Goal: Task Accomplishment & Management: Use online tool/utility

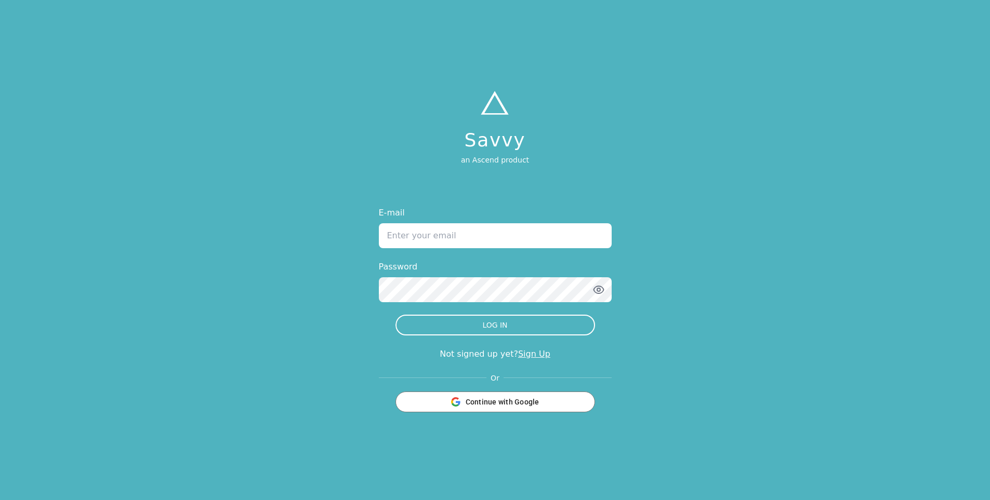
click at [433, 237] on input "E-mail" at bounding box center [495, 235] width 233 height 25
type input "[PERSON_NAME][EMAIL_ADDRESS][DOMAIN_NAME]"
click at [395, 315] on button "LOG IN" at bounding box center [494, 325] width 199 height 21
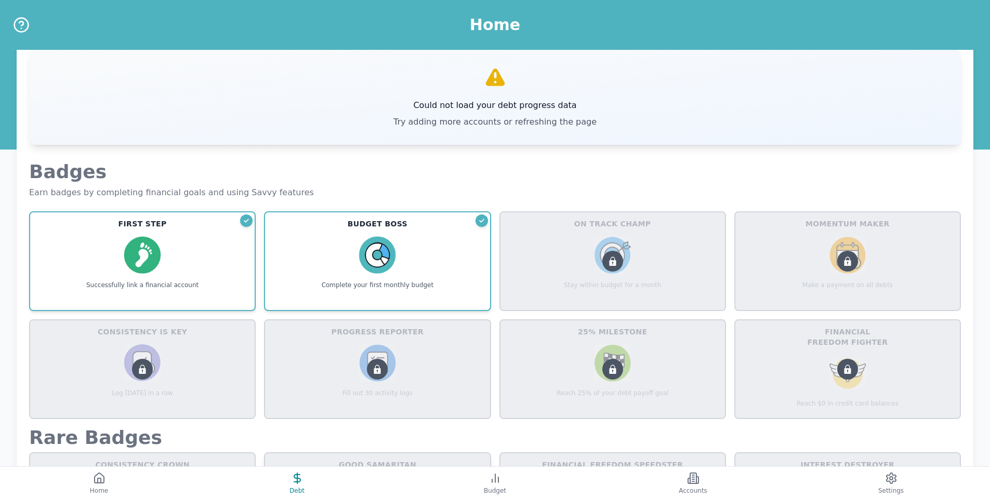
scroll to position [260, 0]
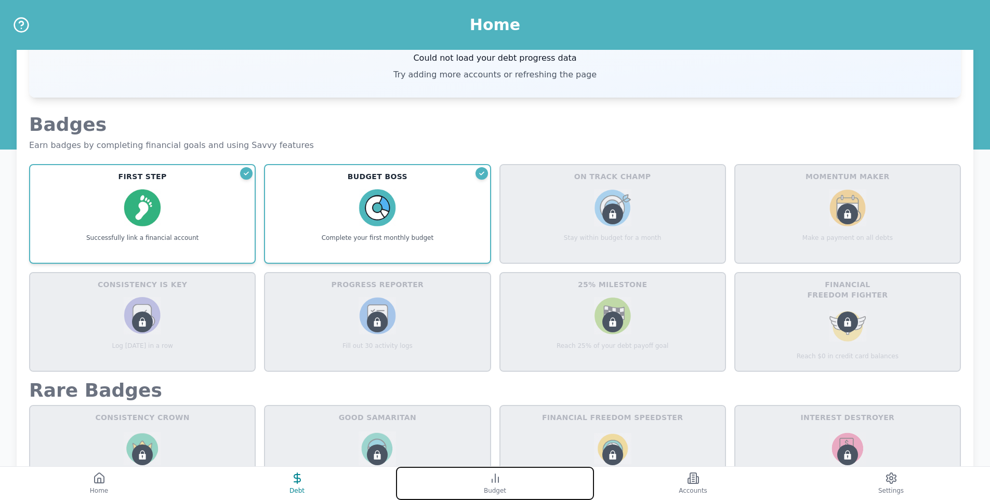
click at [466, 486] on button "Budget" at bounding box center [495, 483] width 198 height 33
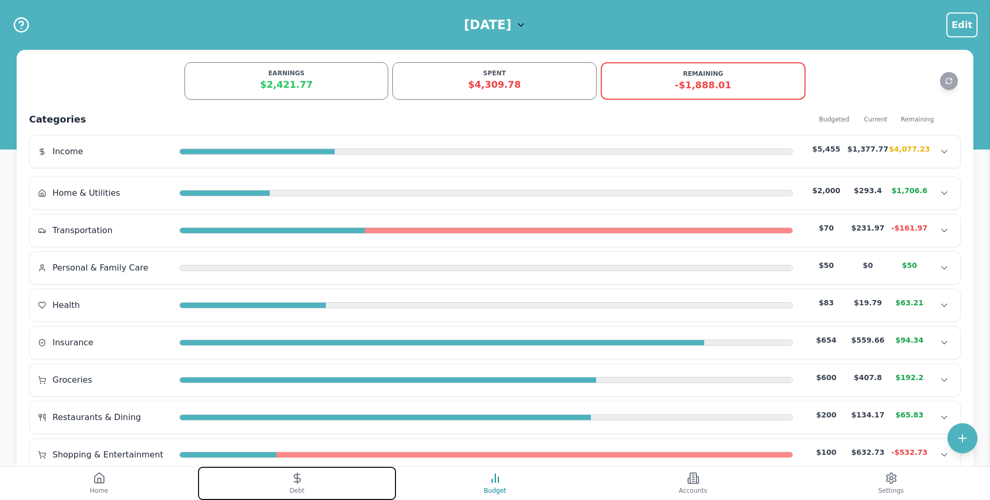
click at [297, 480] on line at bounding box center [297, 478] width 0 height 10
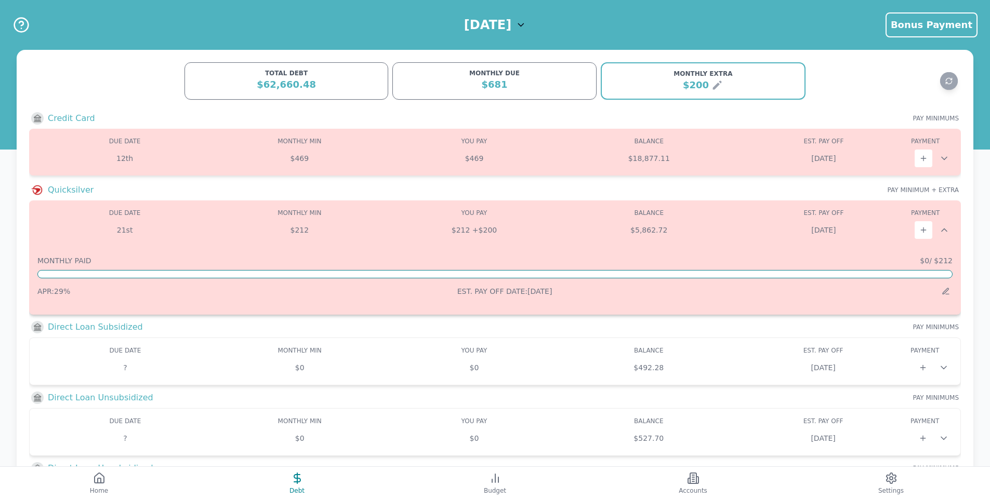
click at [951, 229] on div at bounding box center [944, 230] width 17 height 10
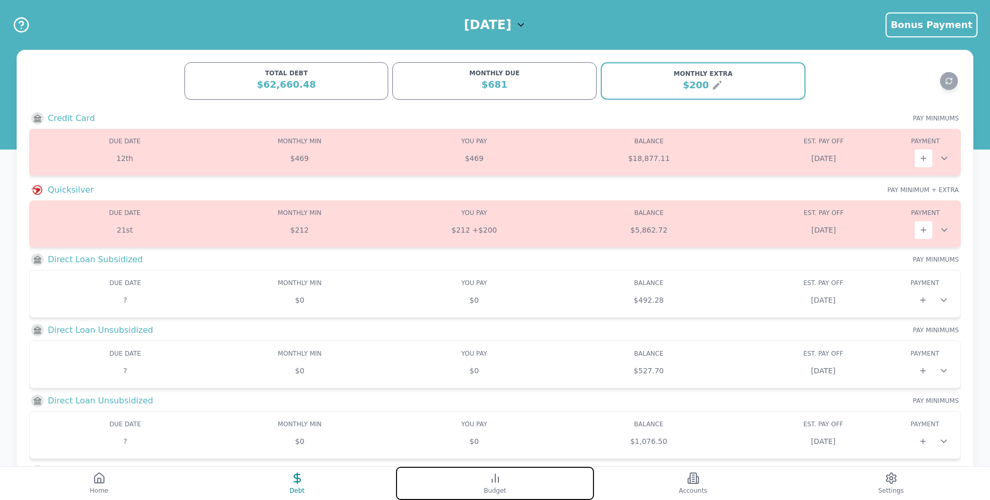
click at [488, 485] on button "Budget" at bounding box center [495, 483] width 198 height 33
